Goal: Information Seeking & Learning: Understand process/instructions

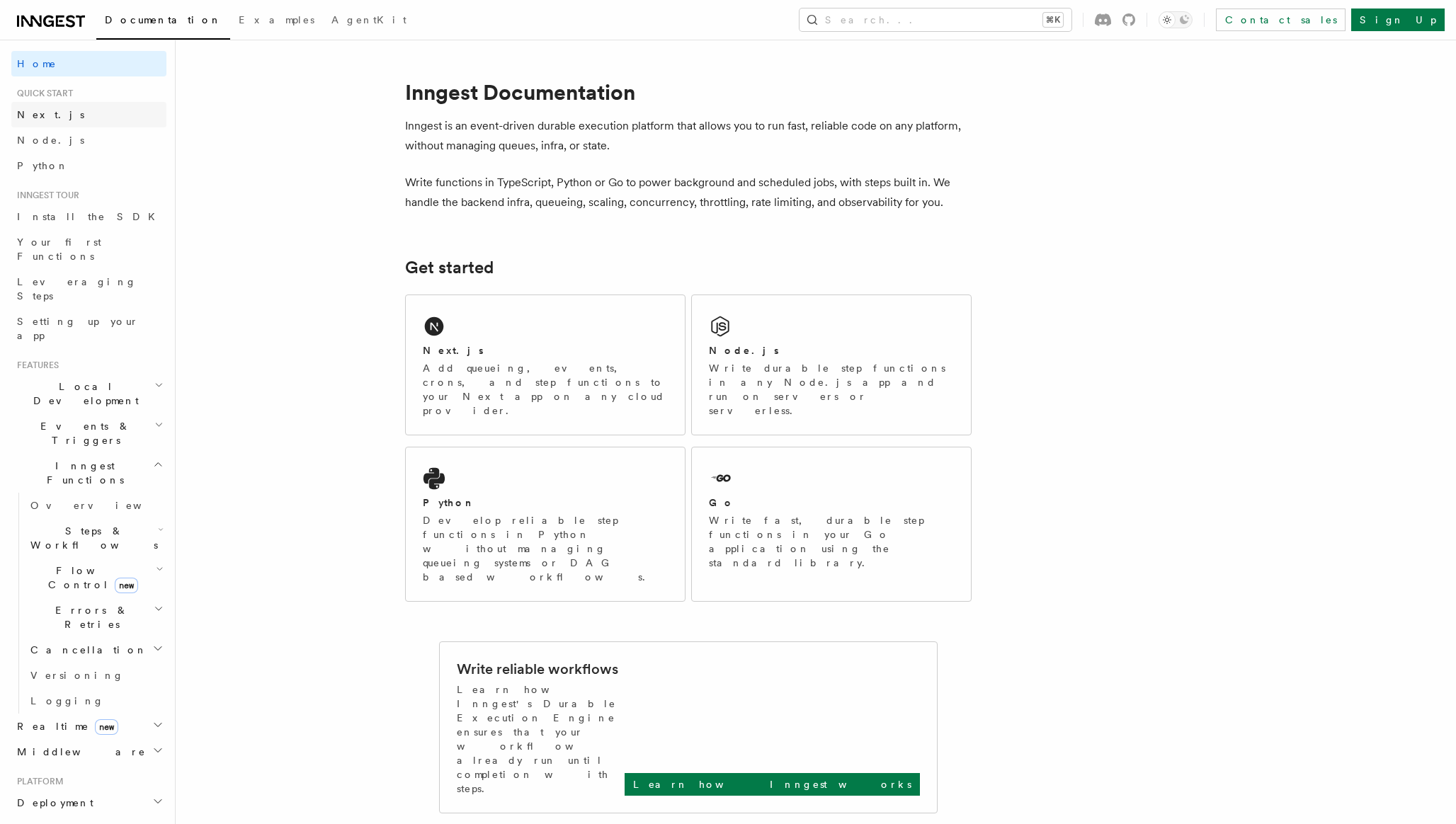
click at [68, 109] on link "Next.js" at bounding box center [89, 114] width 155 height 25
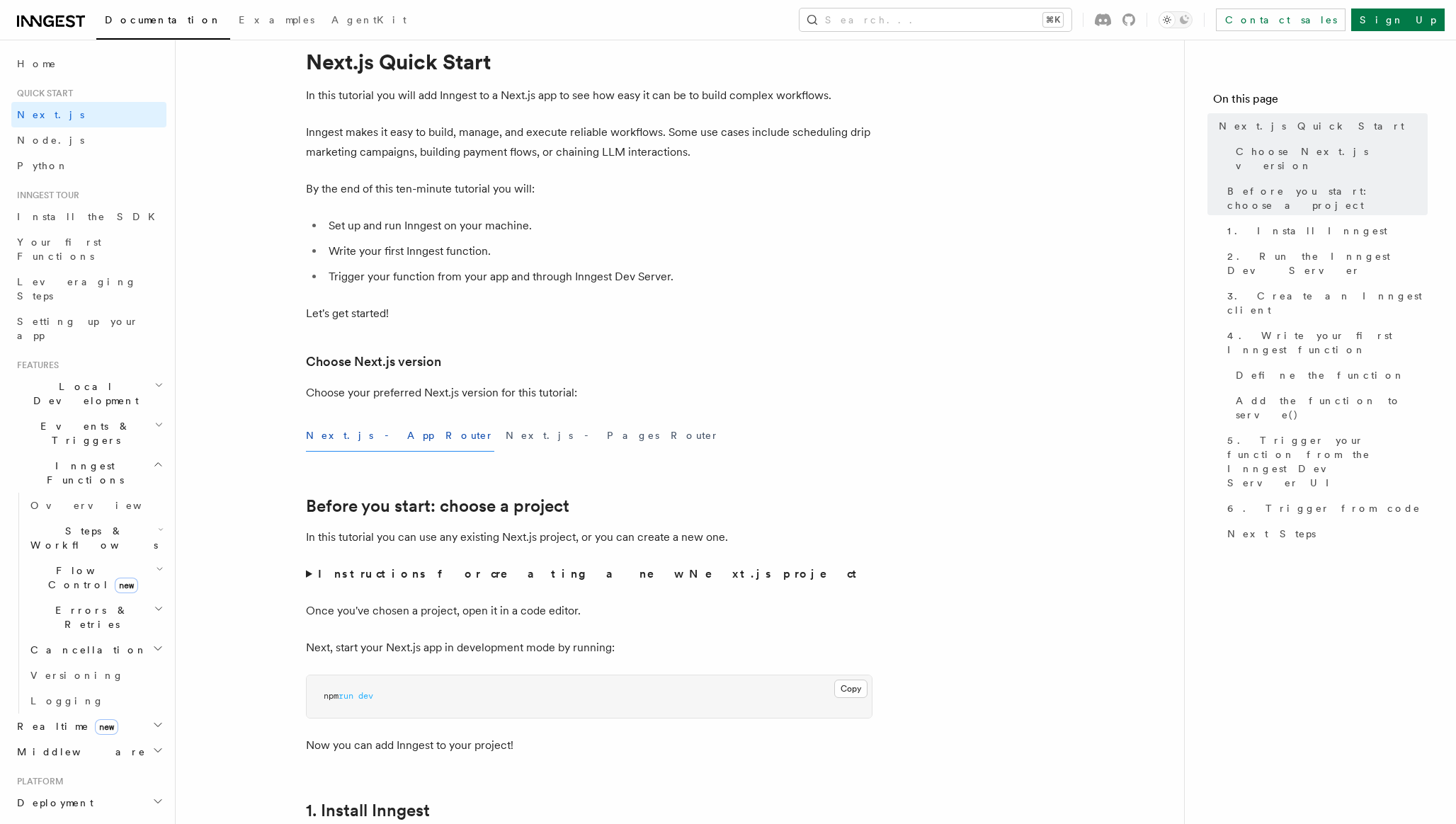
scroll to position [19, 0]
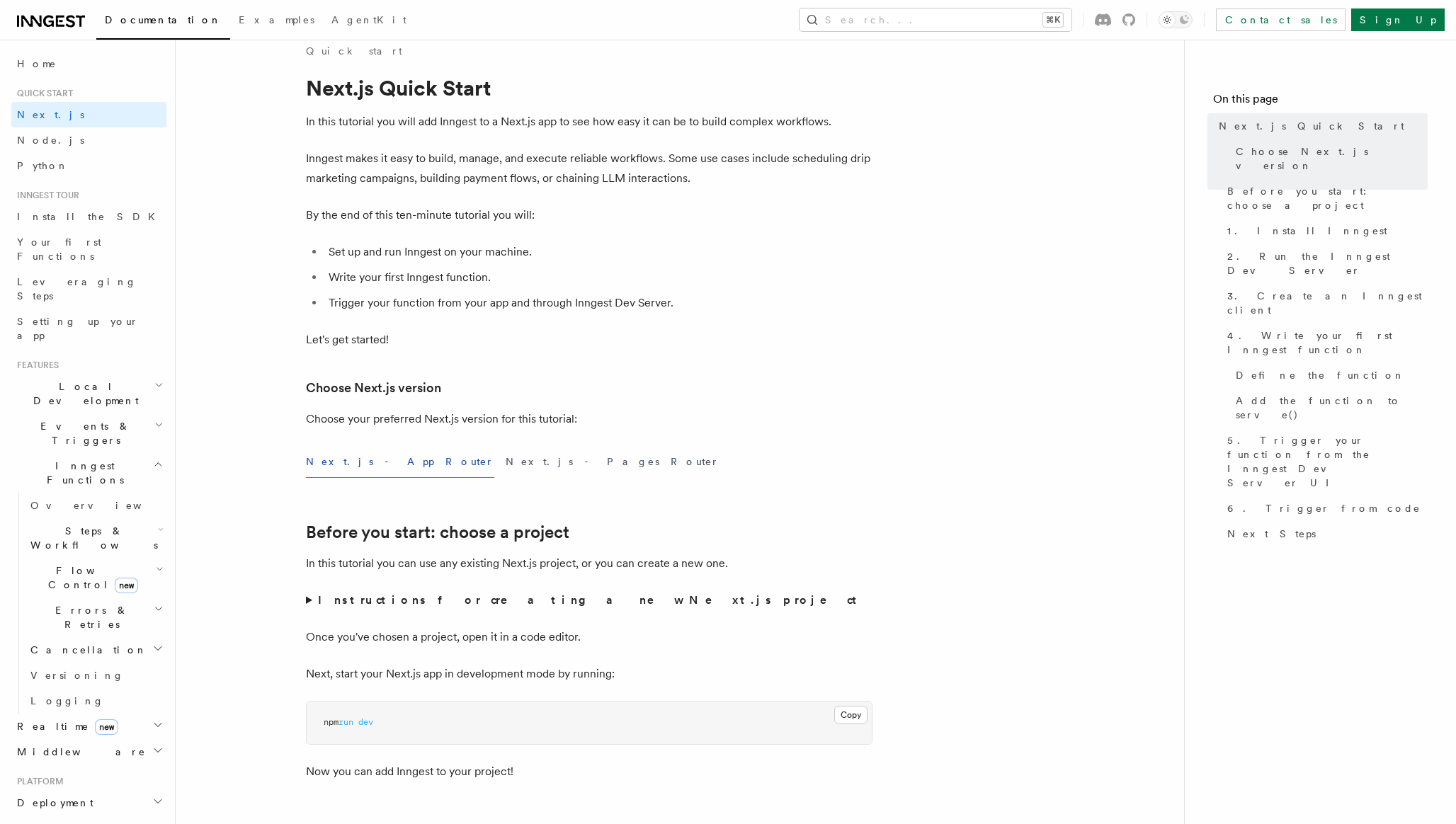
click at [368, 464] on button "Next.js - App Router" at bounding box center [399, 462] width 188 height 32
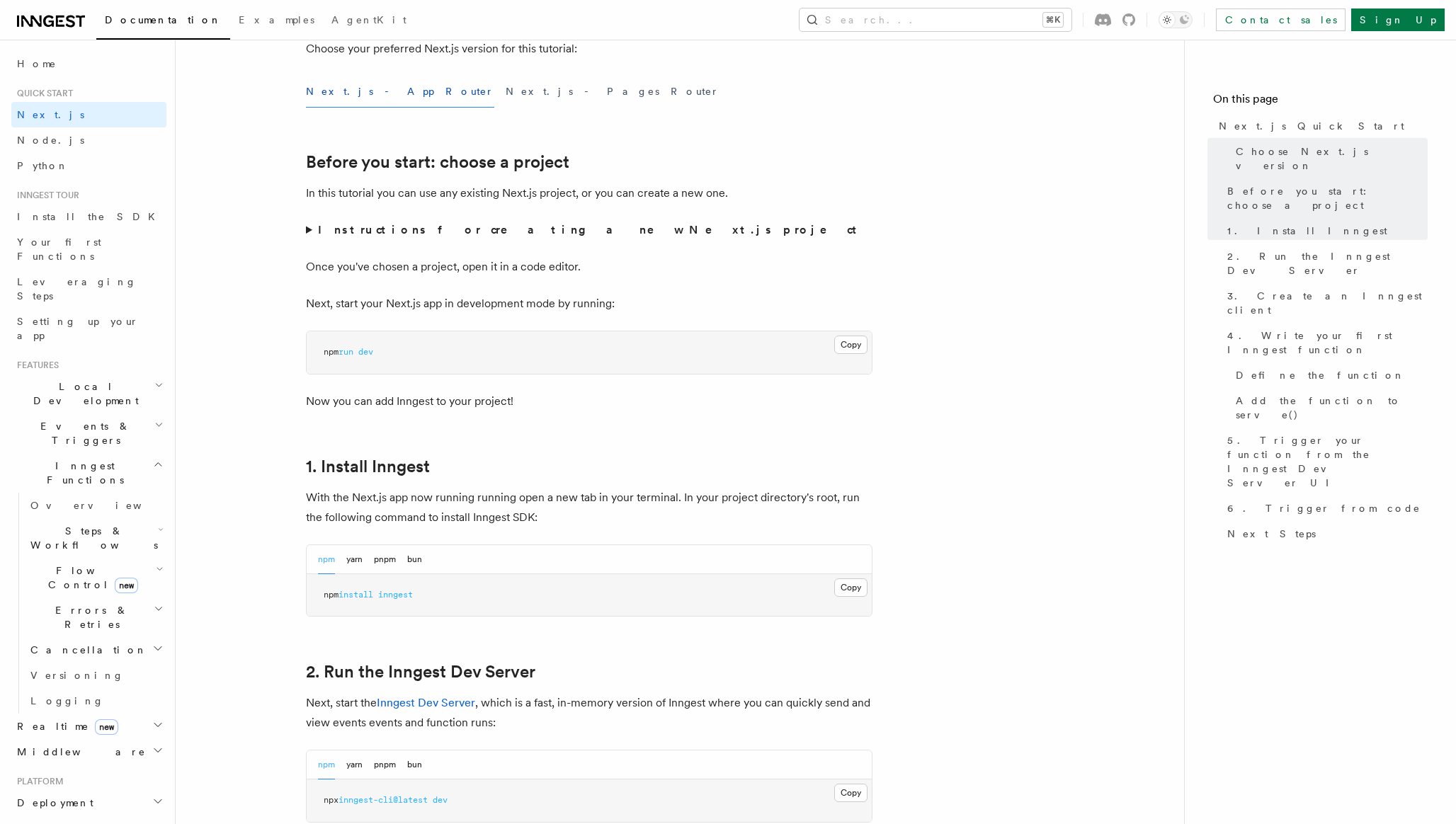
scroll to position [412, 0]
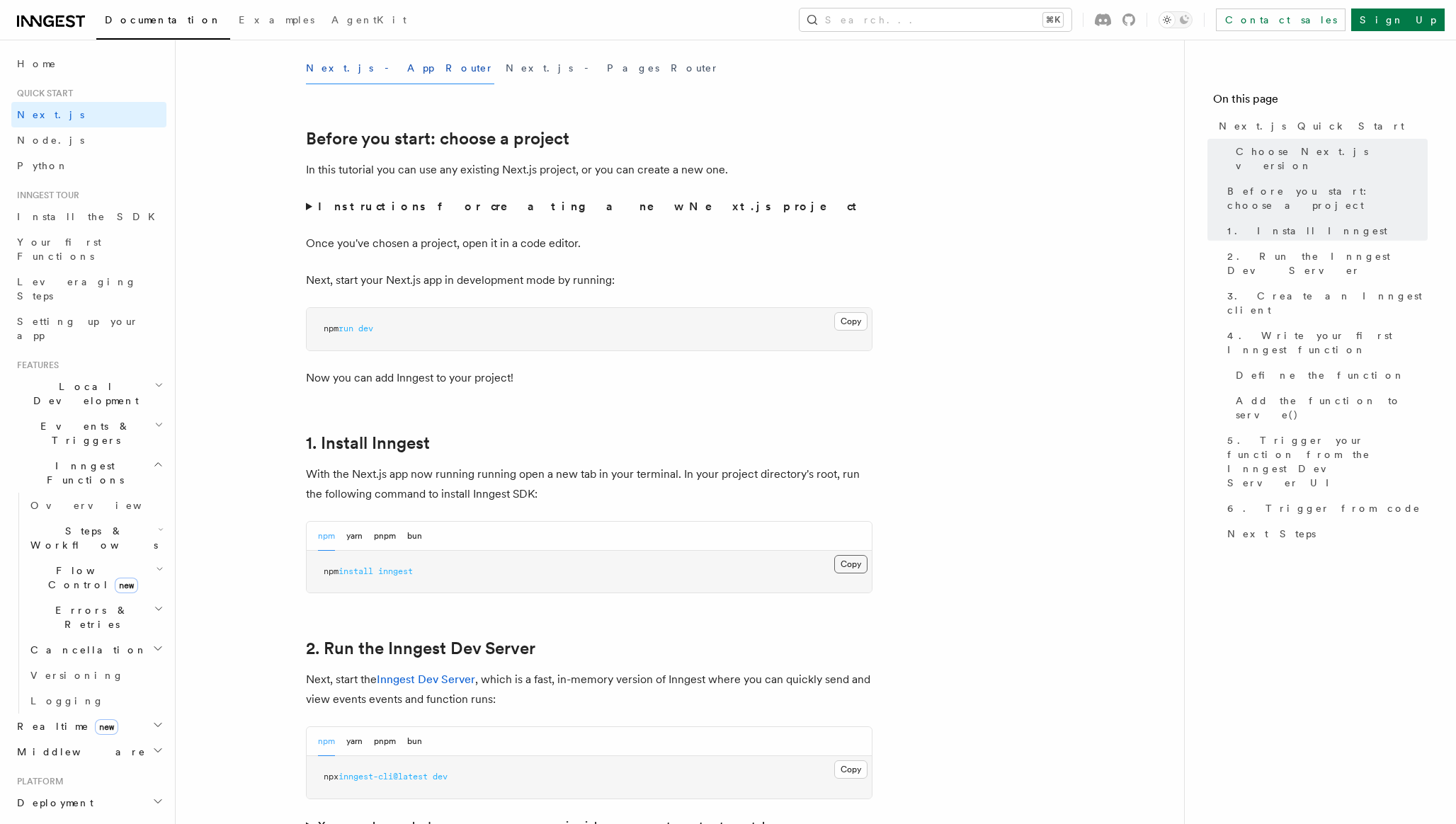
click at [843, 560] on button "Copy Copied" at bounding box center [851, 564] width 33 height 19
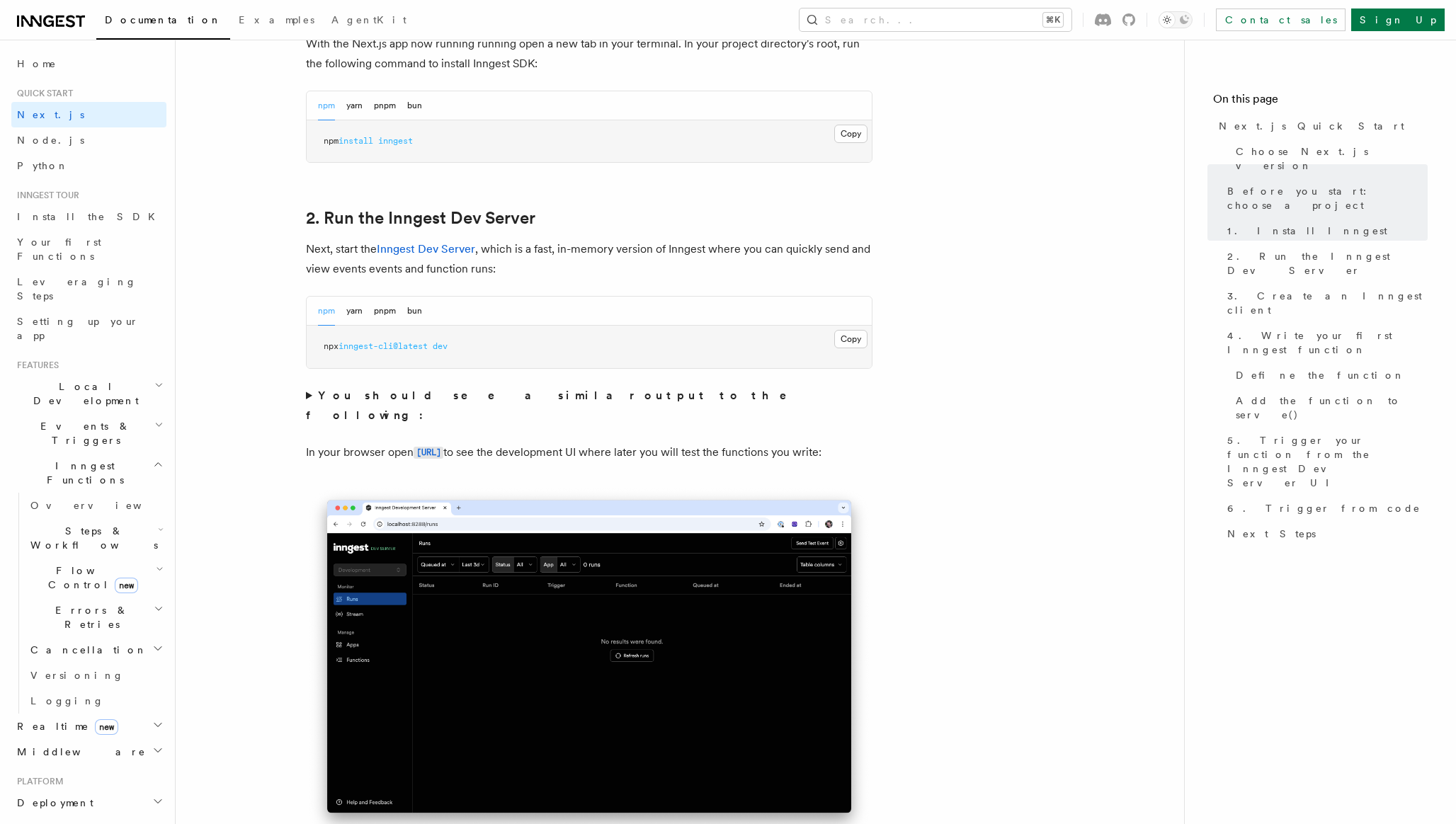
scroll to position [856, 0]
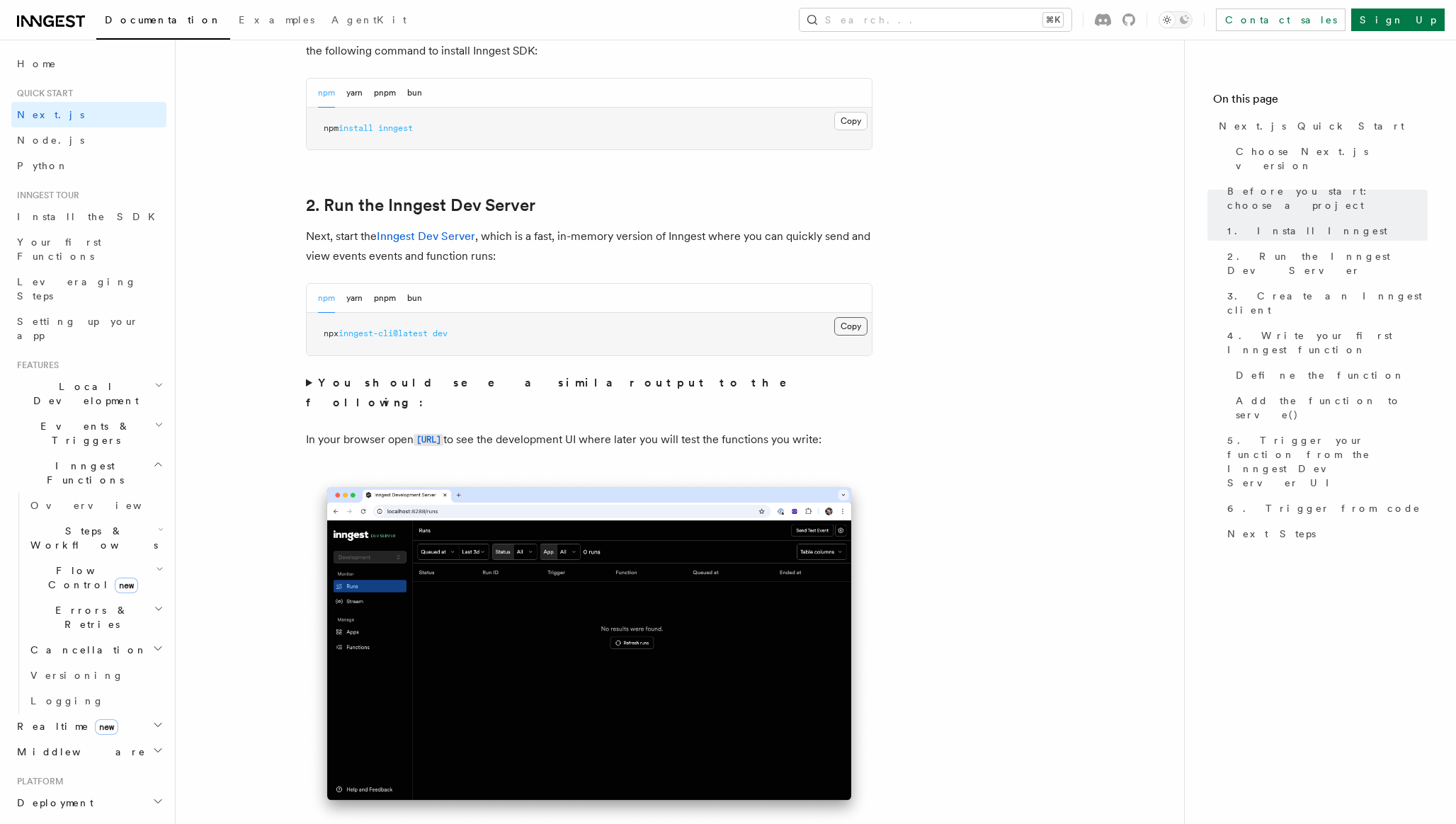
click at [853, 327] on button "Copy Copied" at bounding box center [851, 327] width 33 height 19
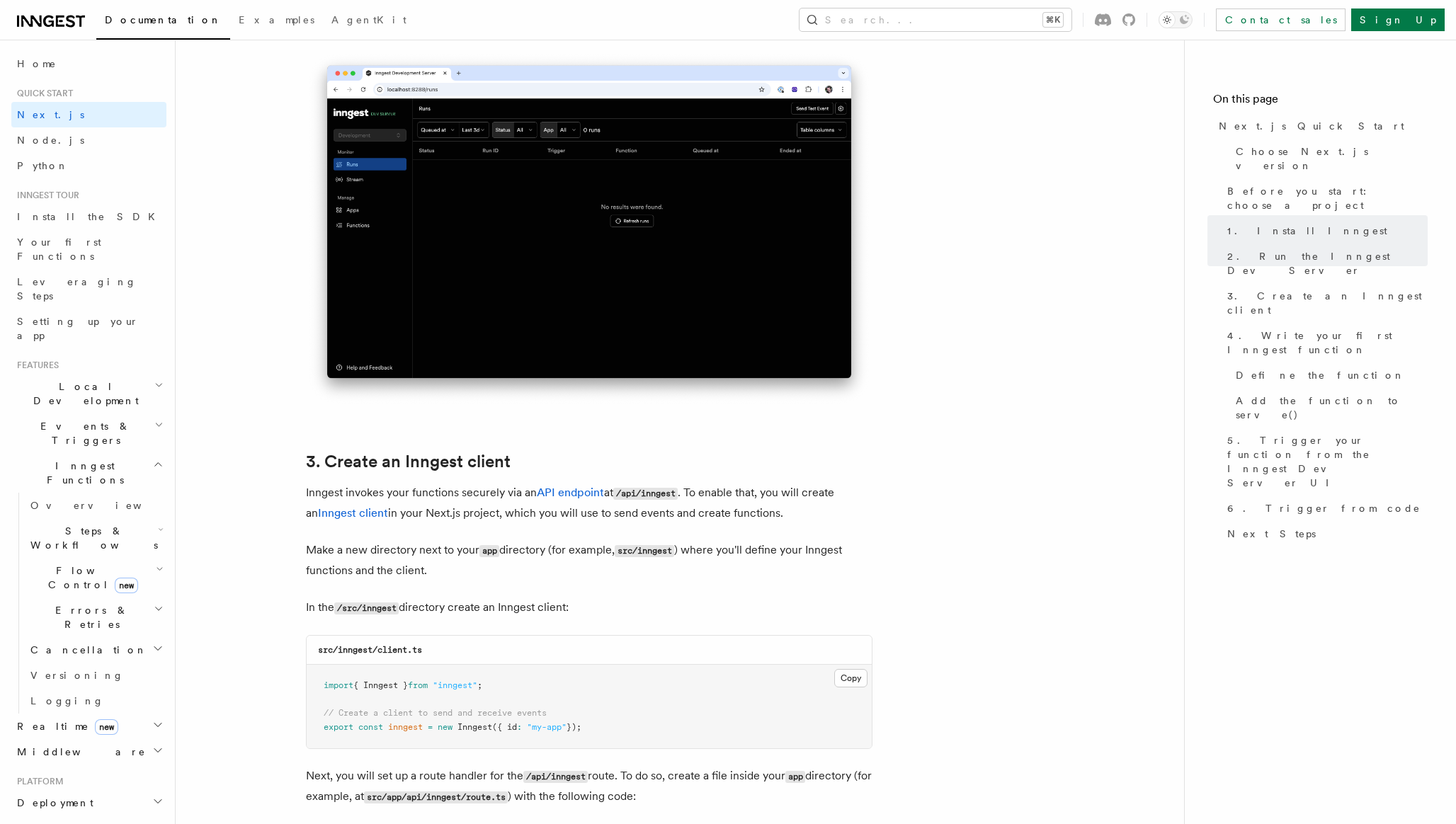
scroll to position [1291, 0]
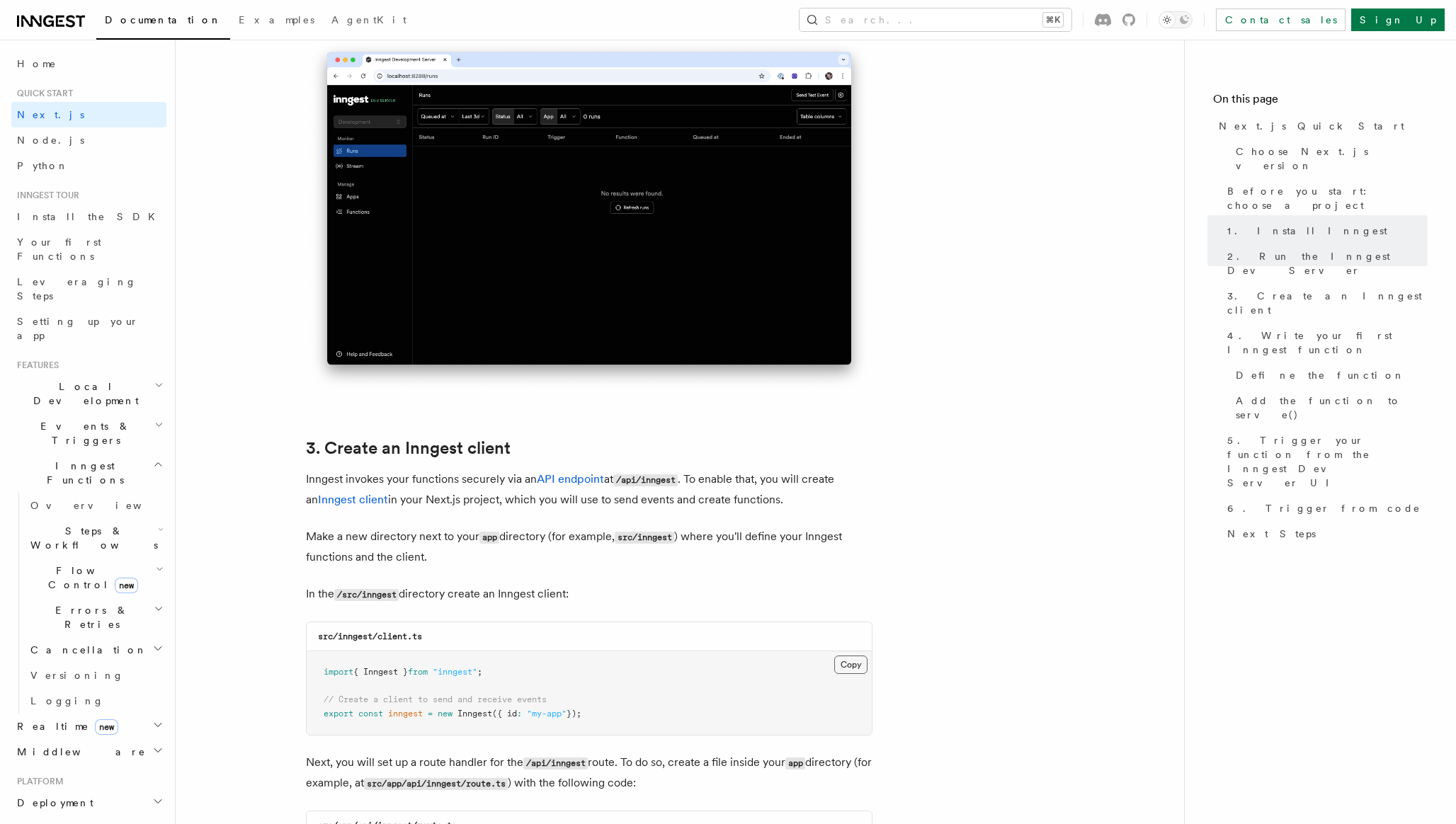
click at [842, 665] on button "Copy Copied" at bounding box center [851, 665] width 33 height 19
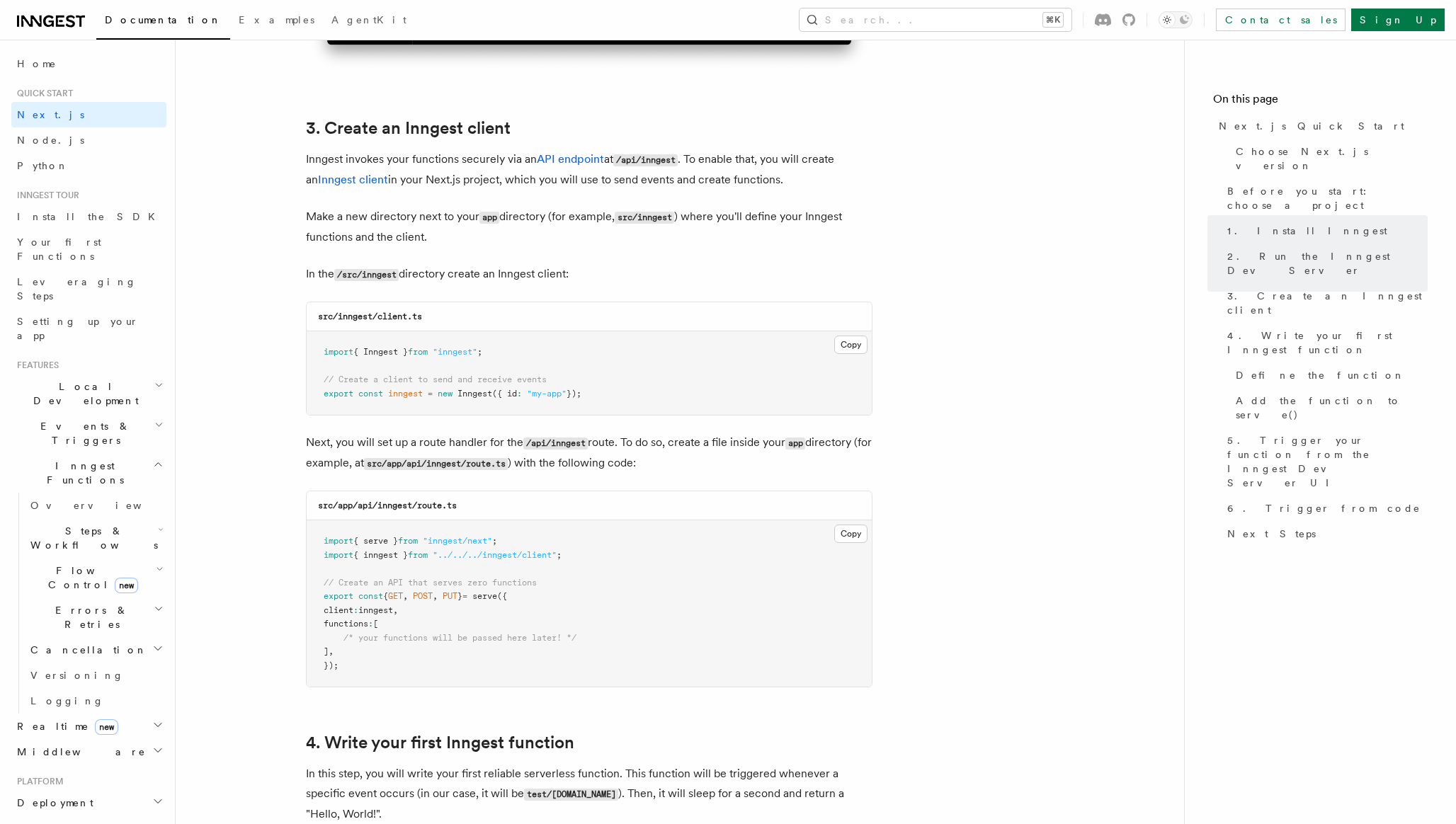
scroll to position [1630, 0]
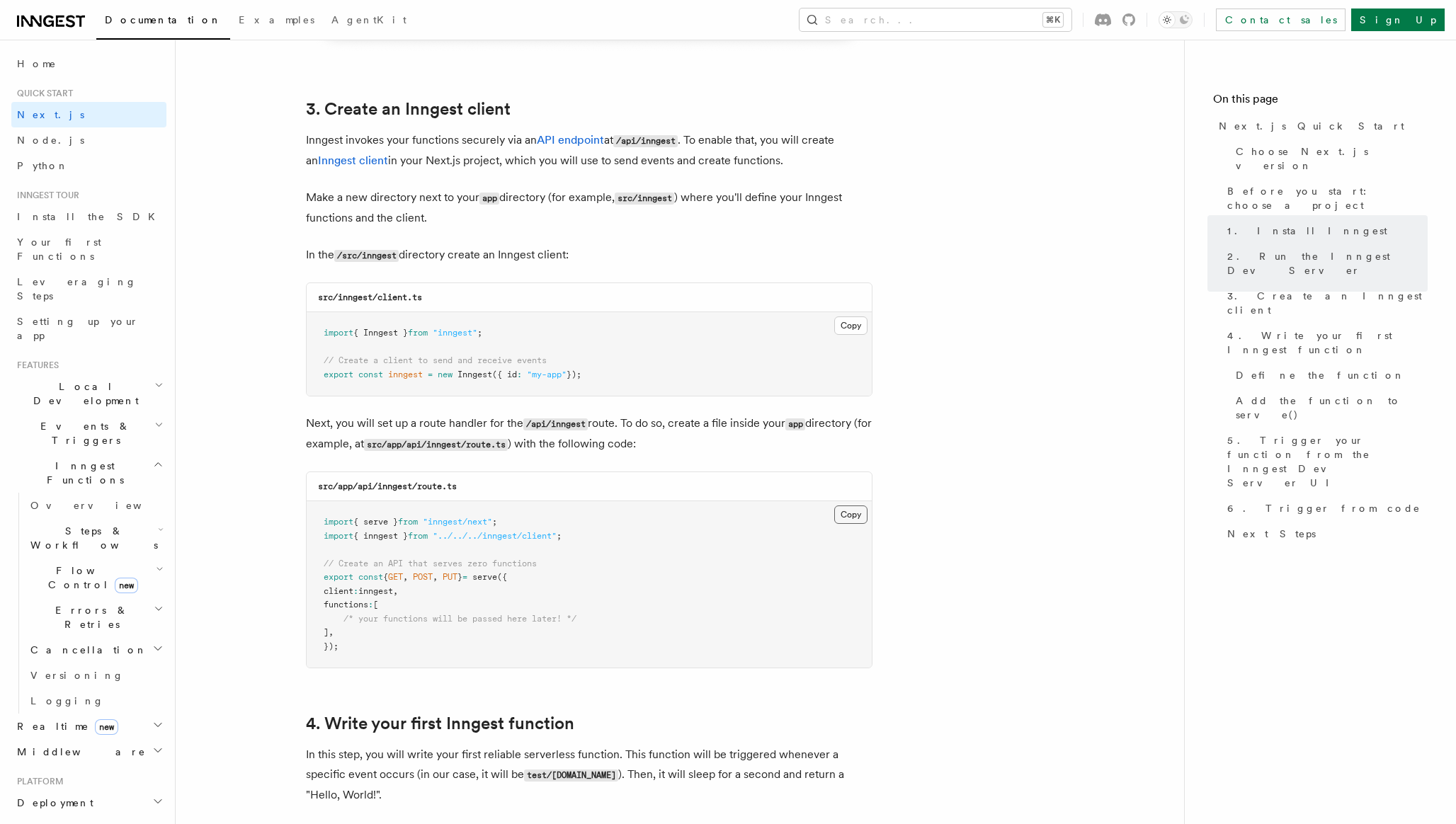
click at [851, 516] on button "Copy Copied" at bounding box center [851, 515] width 33 height 19
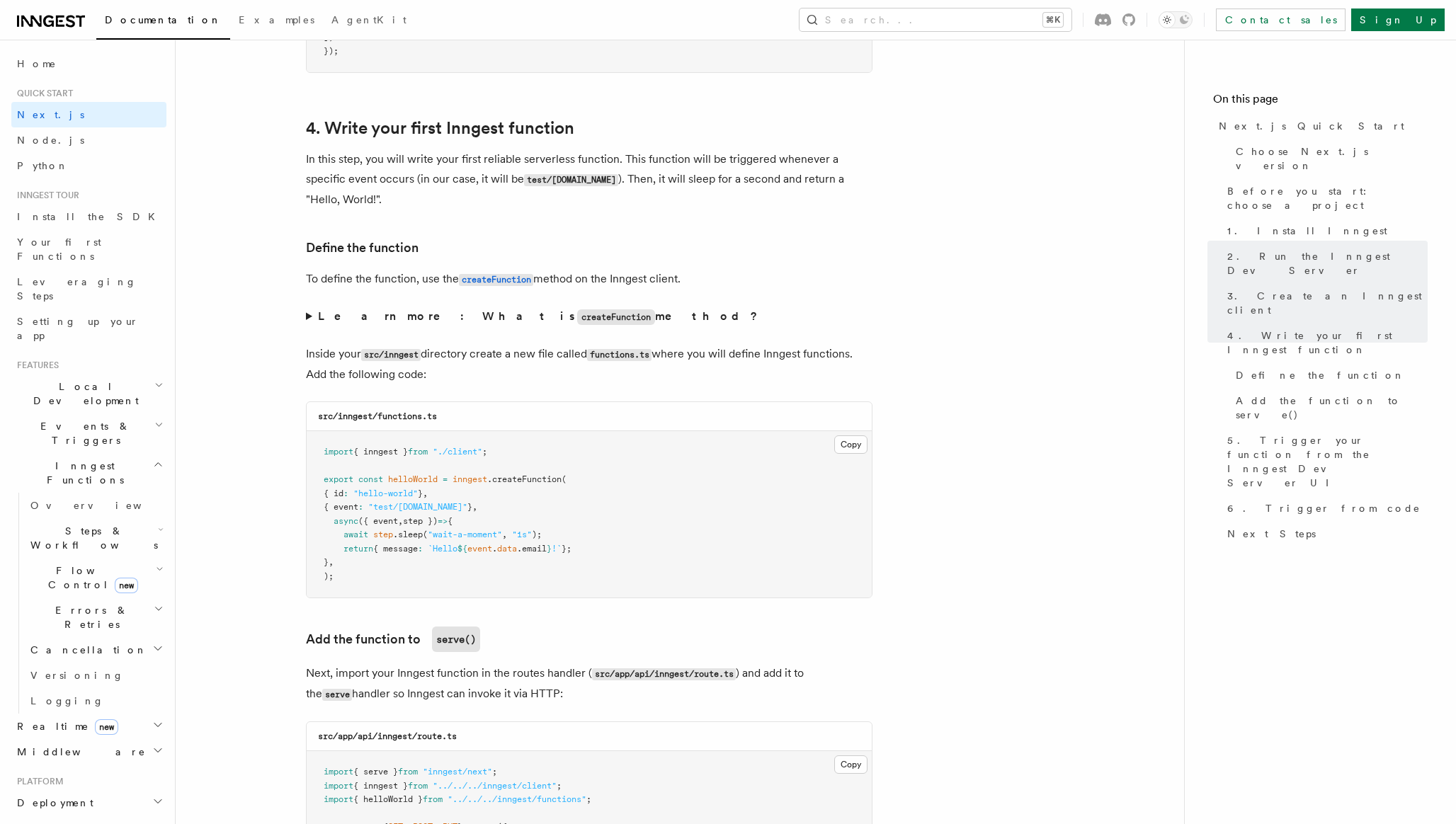
scroll to position [2226, 0]
click at [855, 449] on button "Copy Copied" at bounding box center [851, 444] width 33 height 19
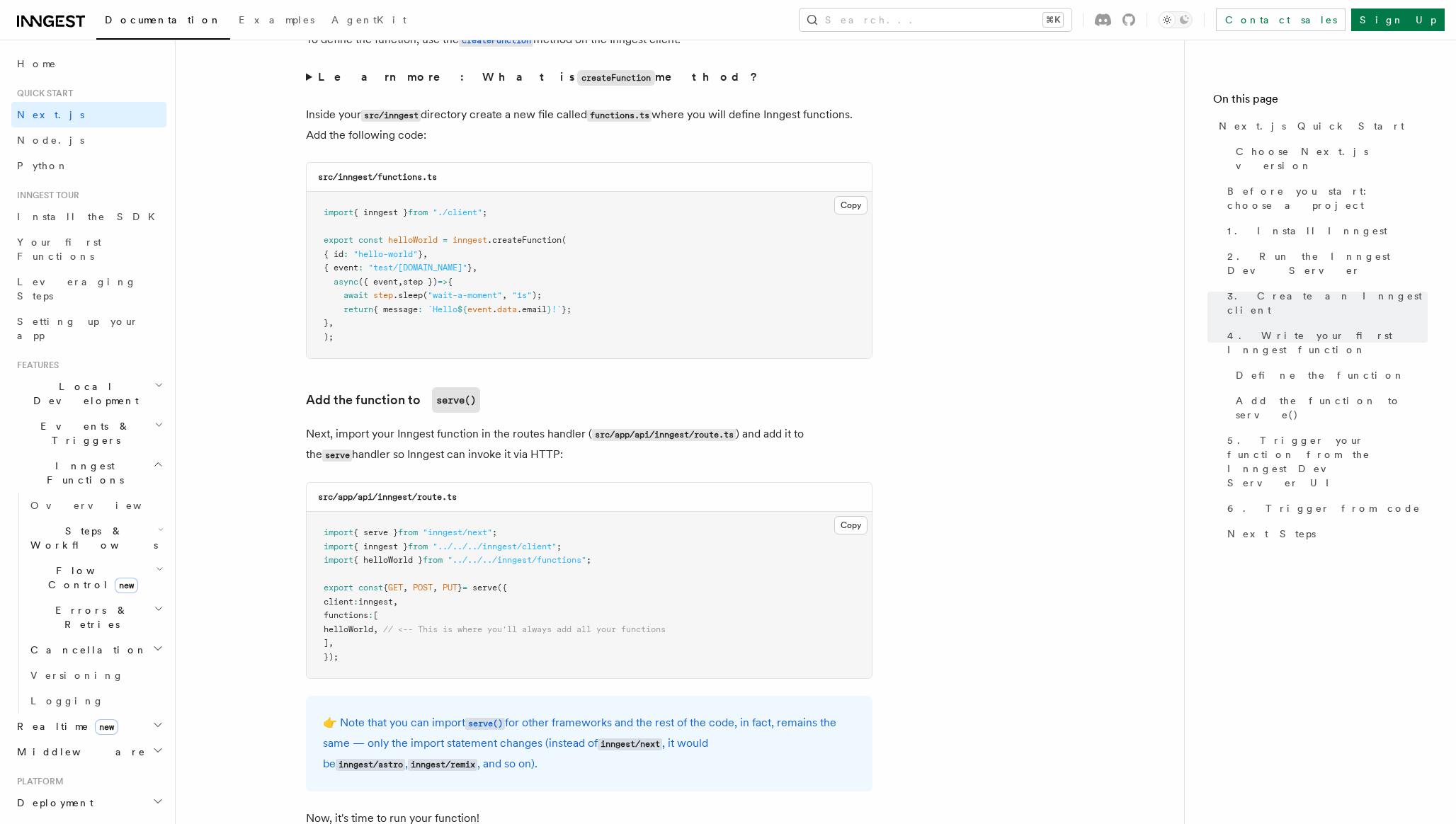
scroll to position [2484, 0]
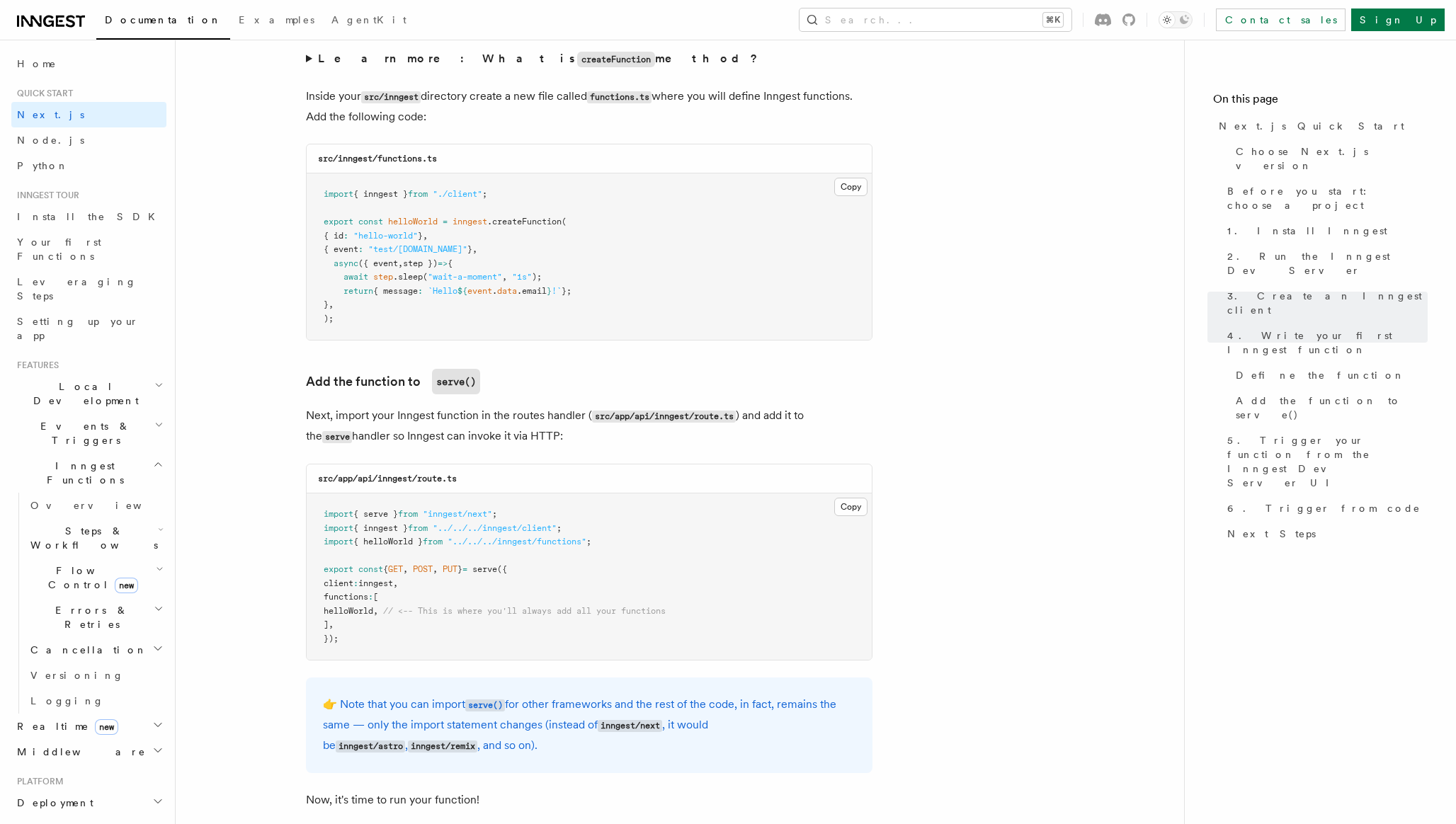
click at [373, 616] on span "helloWorld" at bounding box center [348, 611] width 50 height 10
click at [374, 623] on pre "import { serve } from "inngest/next" ; import { inngest } from "../../../innges…" at bounding box center [589, 577] width 565 height 167
click at [845, 508] on button "Copy Copied" at bounding box center [851, 508] width 33 height 19
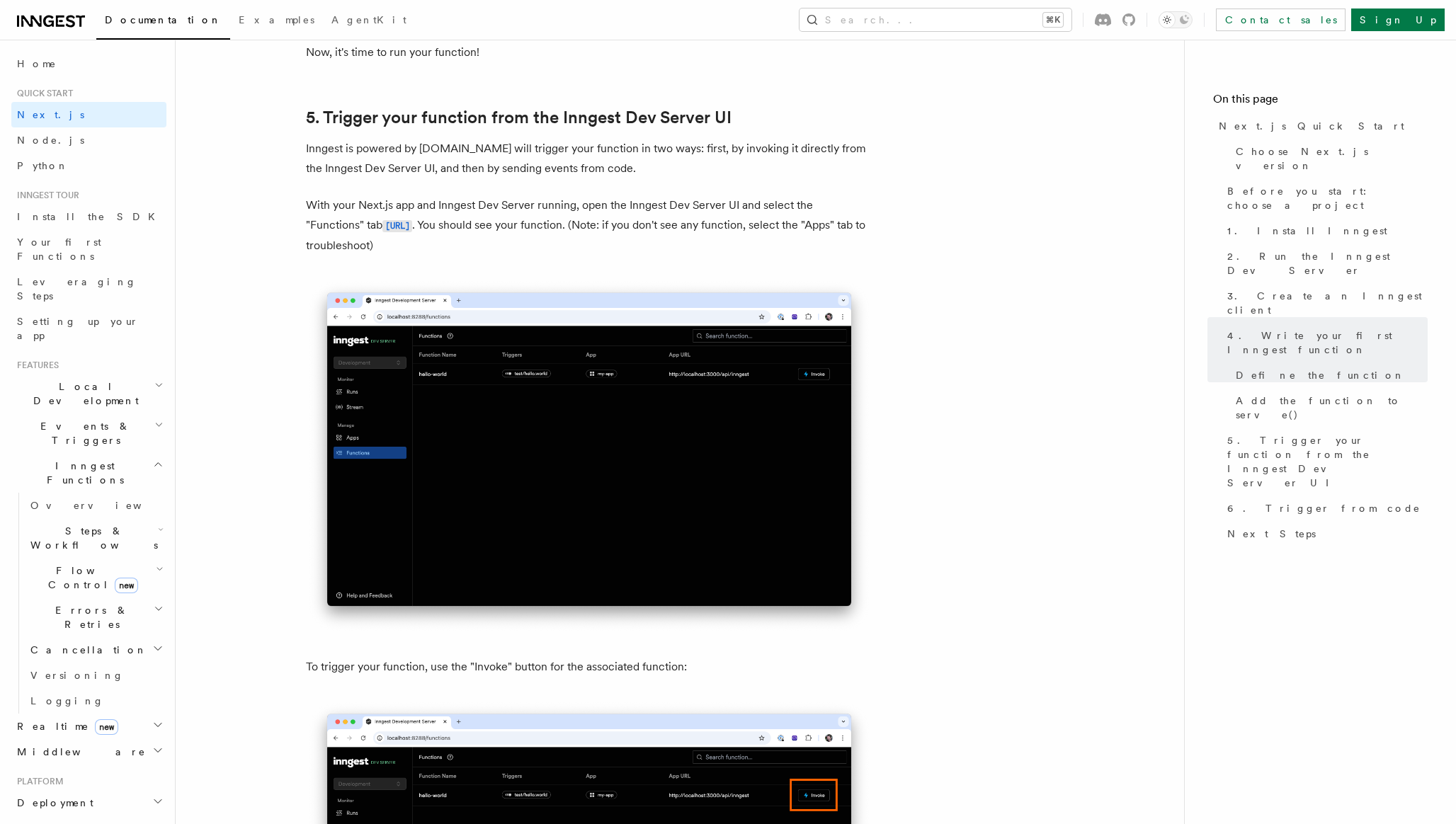
scroll to position [3230, 0]
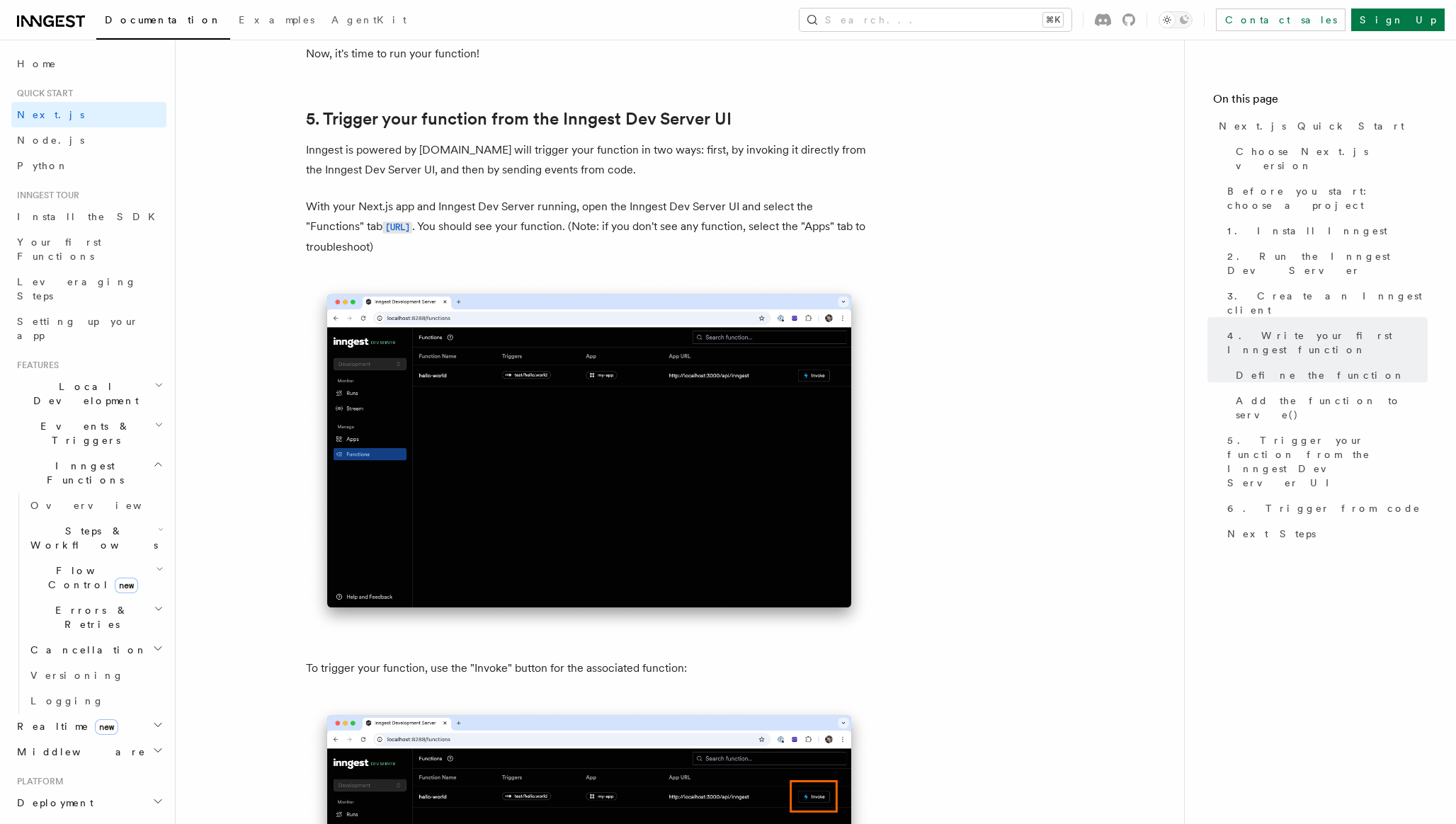
click at [711, 249] on p "With your Next.js app and Inngest Dev Server running, open the Inngest Dev Serv…" at bounding box center [589, 226] width 567 height 60
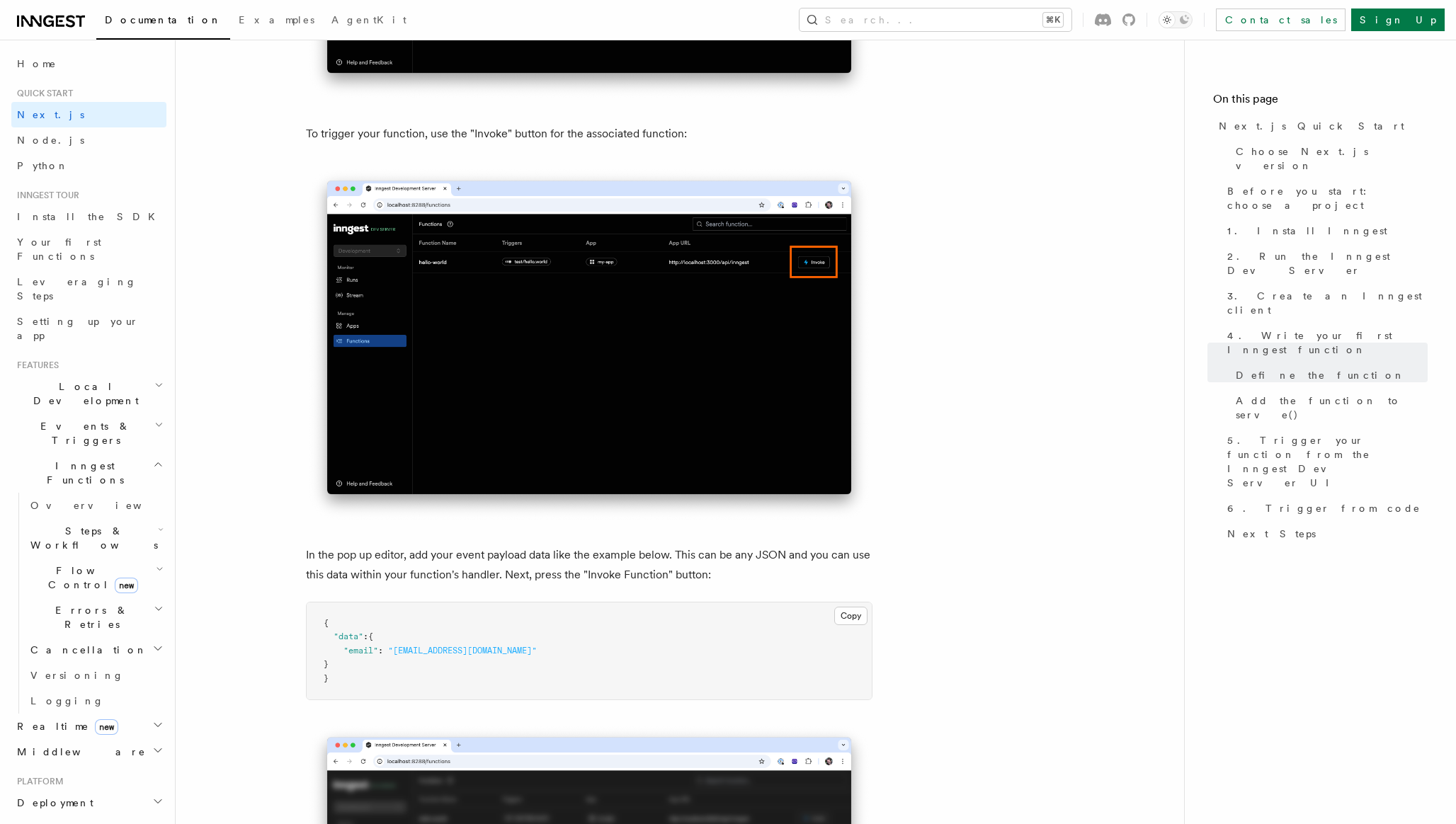
scroll to position [3778, 0]
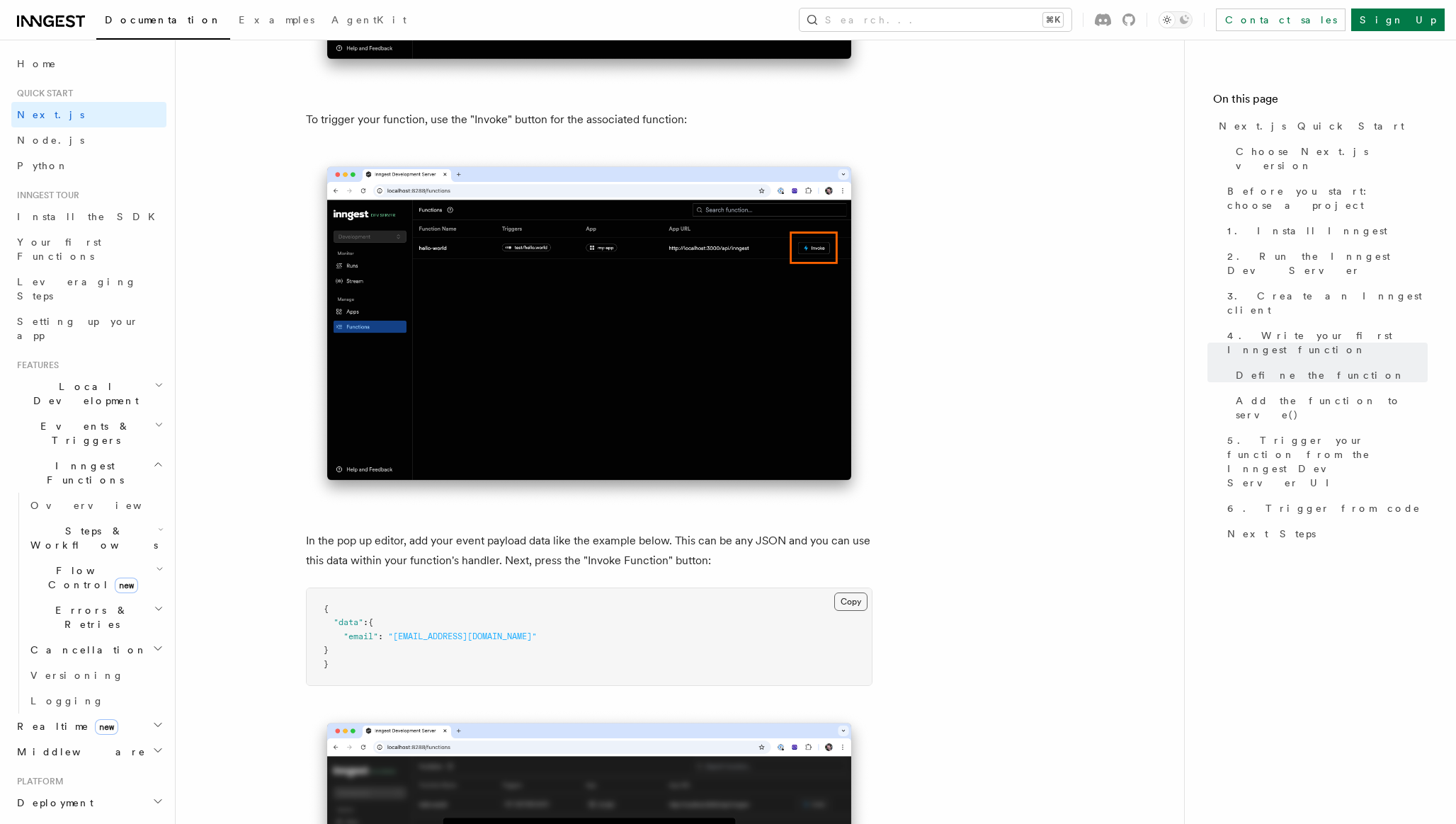
click at [847, 603] on button "Copy Copied" at bounding box center [851, 602] width 33 height 19
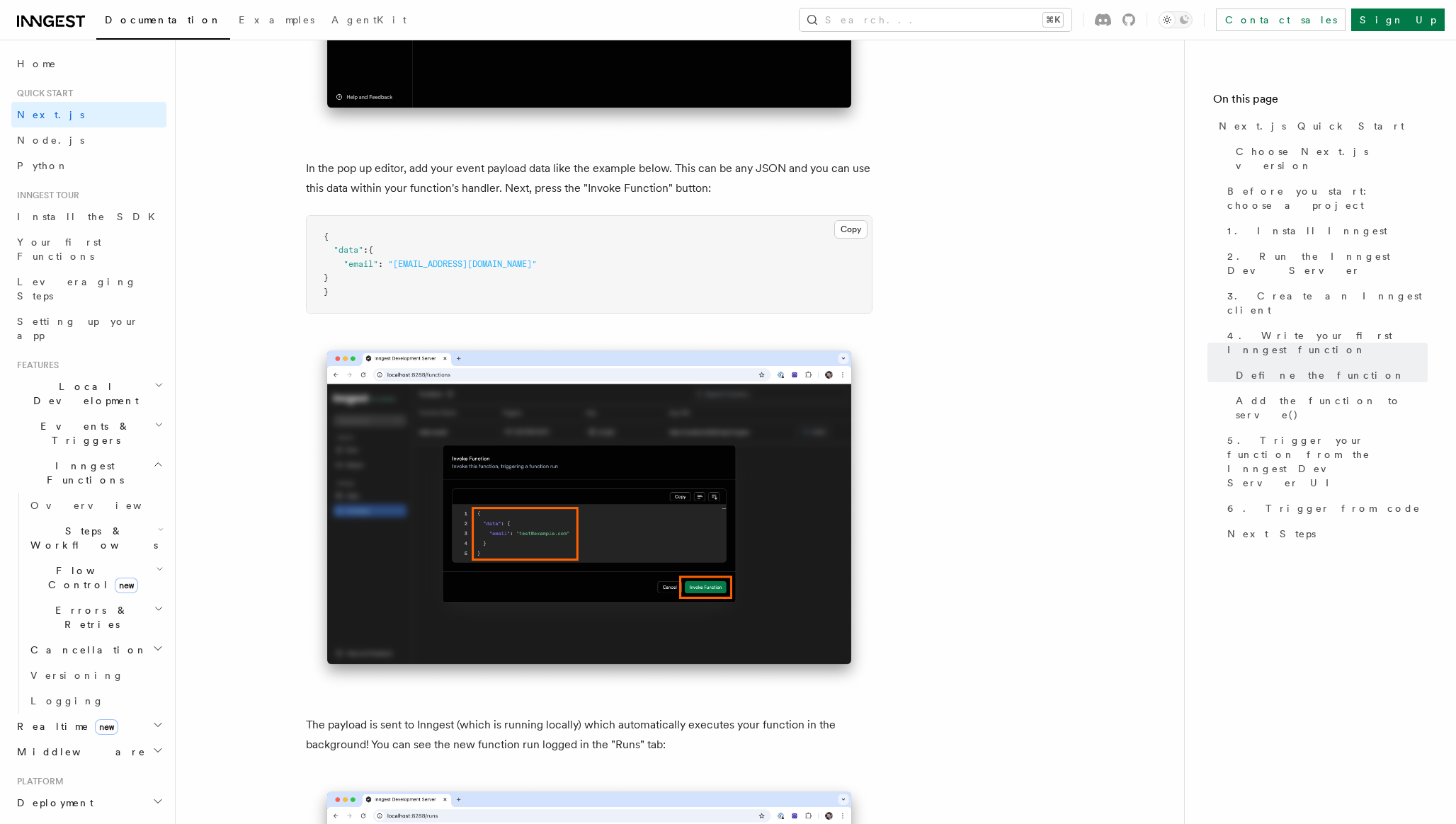
scroll to position [4129, 0]
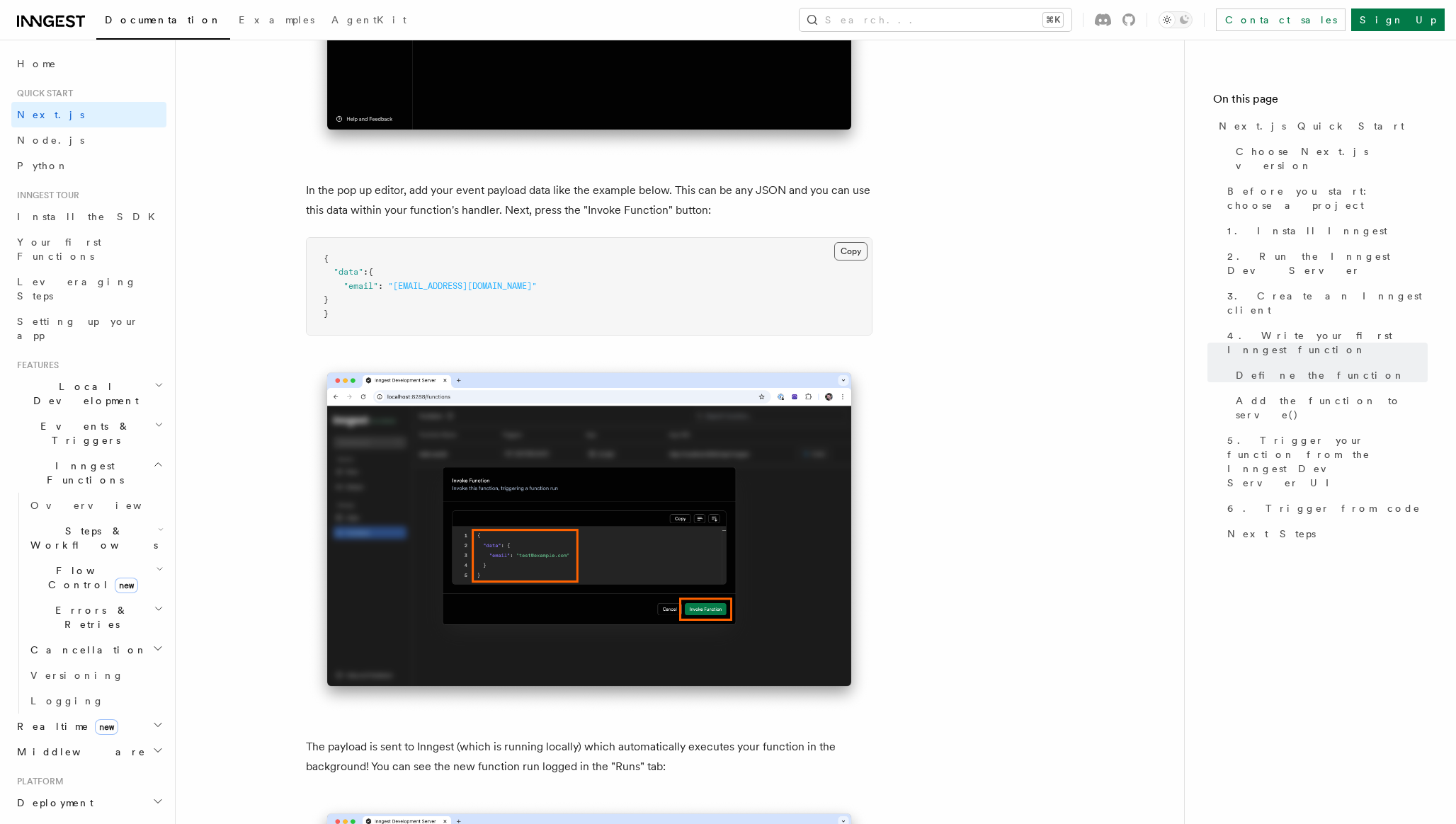
click at [858, 252] on button "Copy Copied" at bounding box center [851, 252] width 33 height 19
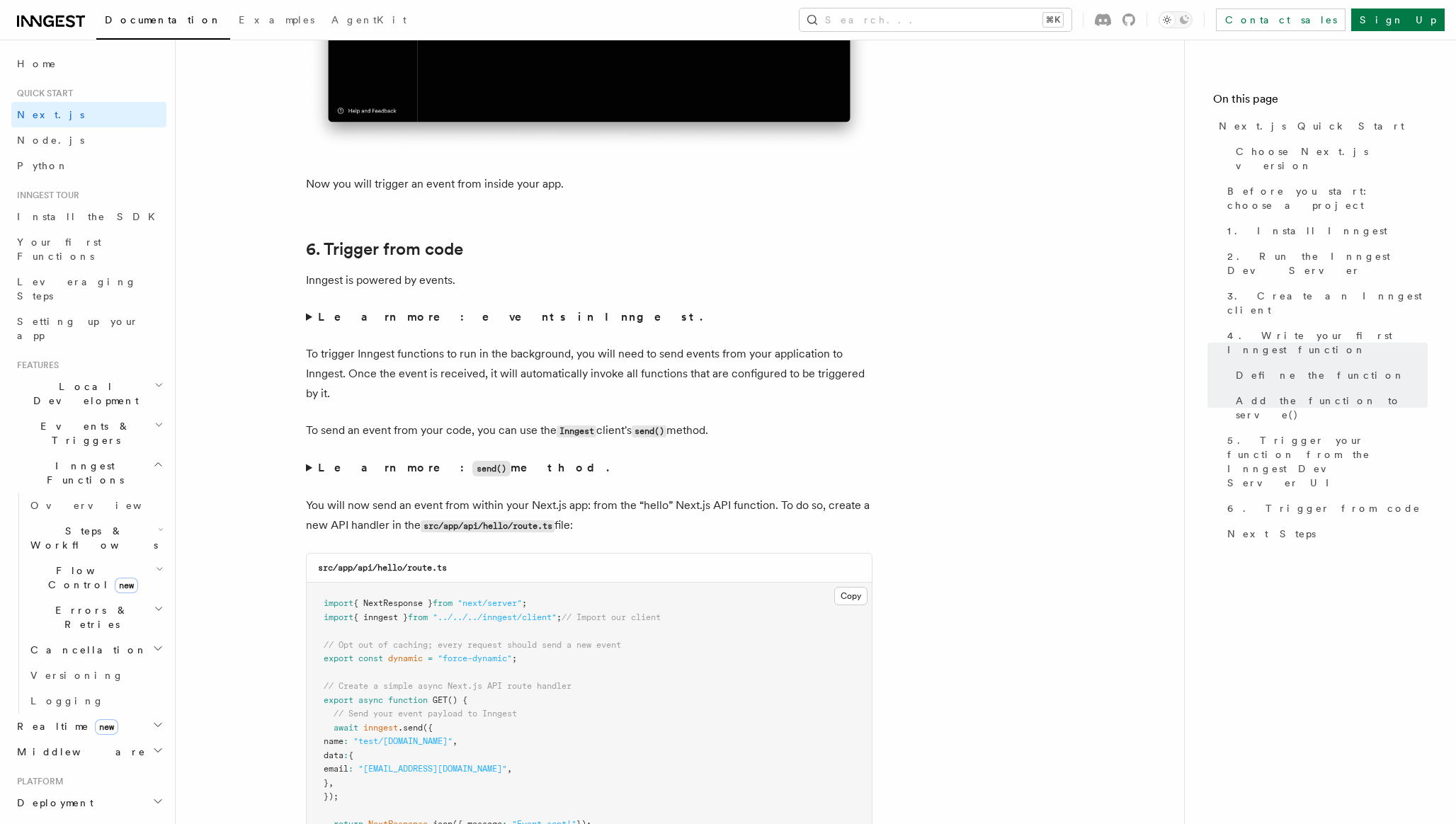
scroll to position [6986, 0]
